Goal: Navigation & Orientation: Find specific page/section

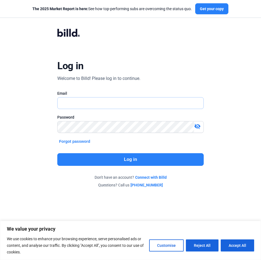
type input "[EMAIL_ADDRESS][DOMAIN_NAME]"
click at [134, 159] on button "Log in" at bounding box center [130, 159] width 146 height 13
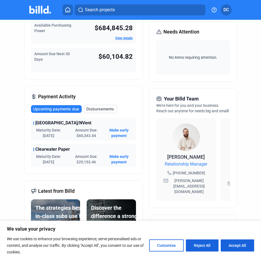
scroll to position [110, 0]
